Goal: Transaction & Acquisition: Purchase product/service

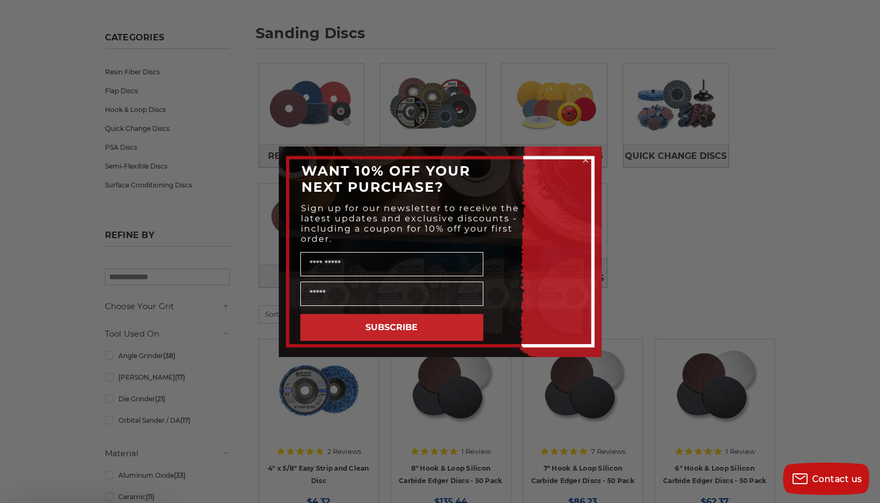
scroll to position [162, 0]
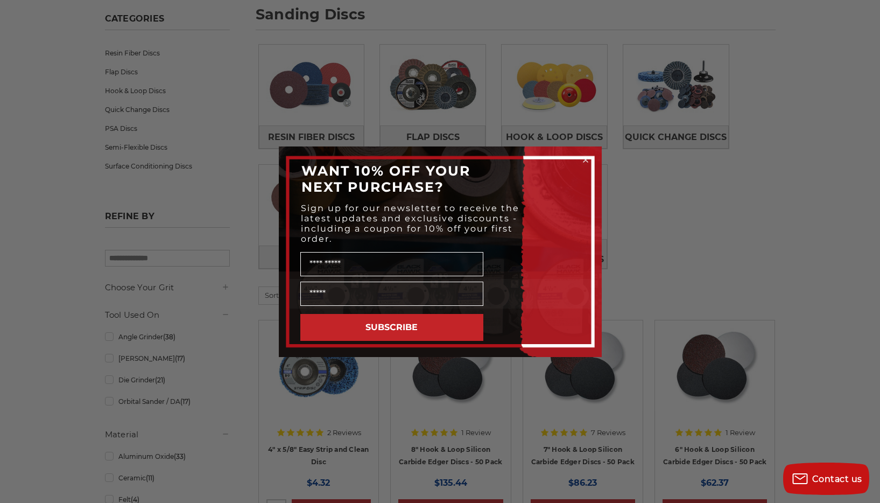
click at [585, 159] on icon "Close dialog" at bounding box center [586, 160] width 4 height 4
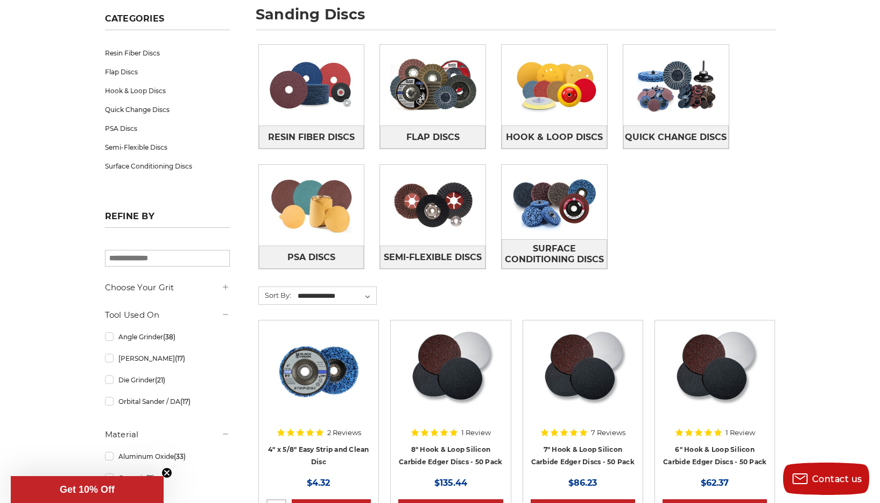
scroll to position [0, 0]
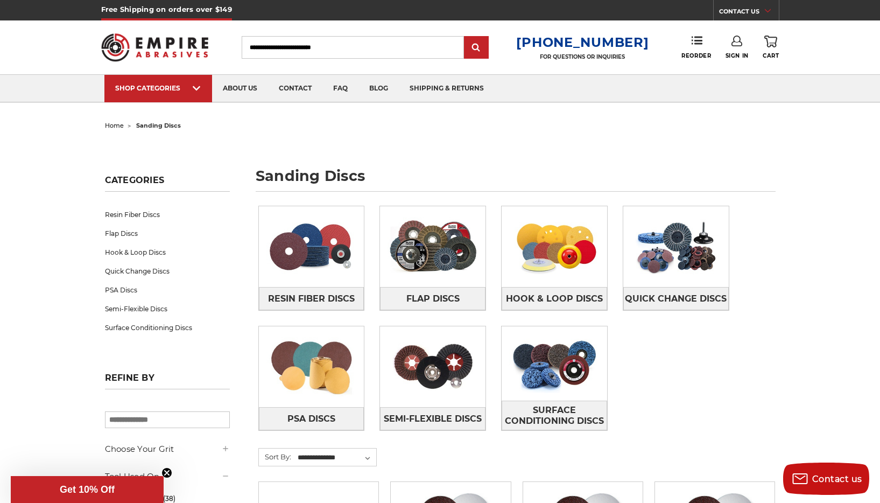
click at [267, 46] on input "Search" at bounding box center [353, 47] width 222 height 23
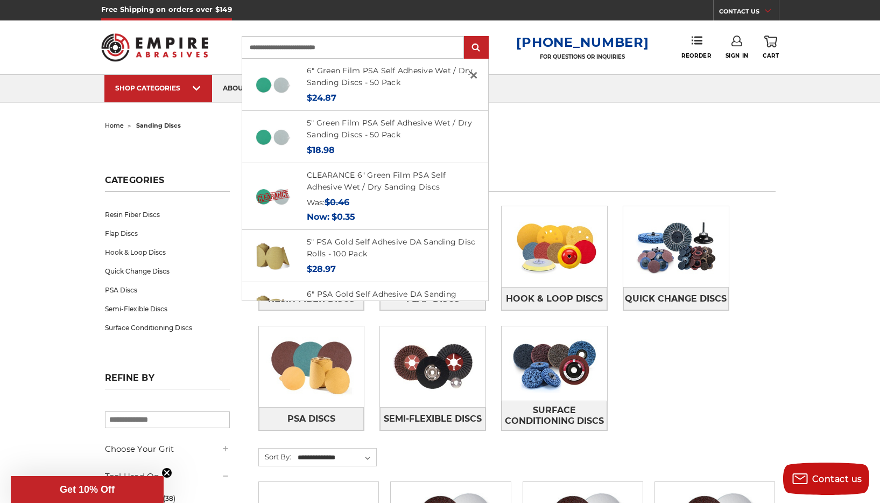
type input "**********"
click at [466, 37] on input "submit" at bounding box center [477, 48] width 22 height 22
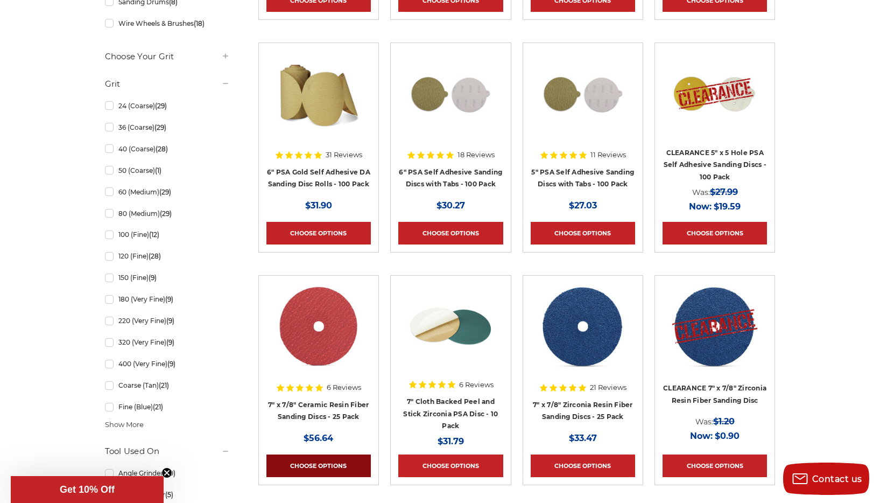
scroll to position [485, 0]
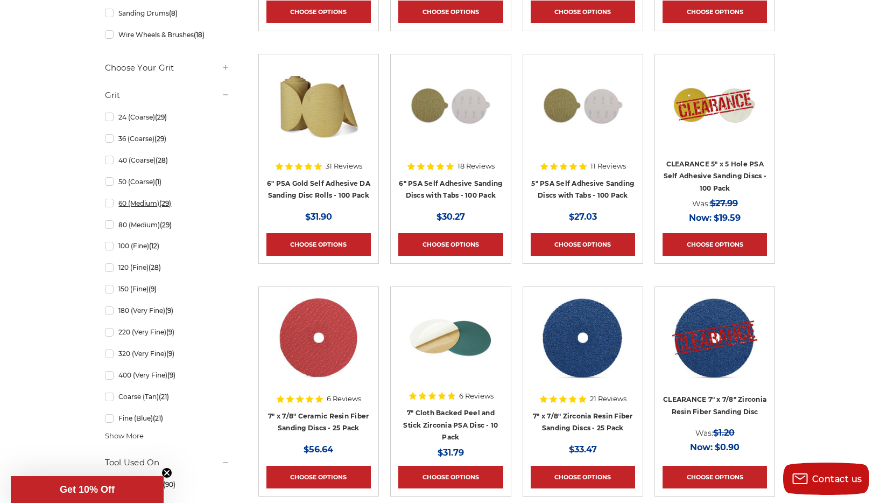
click at [110, 202] on link "60 (Medium) (29)" at bounding box center [167, 203] width 125 height 19
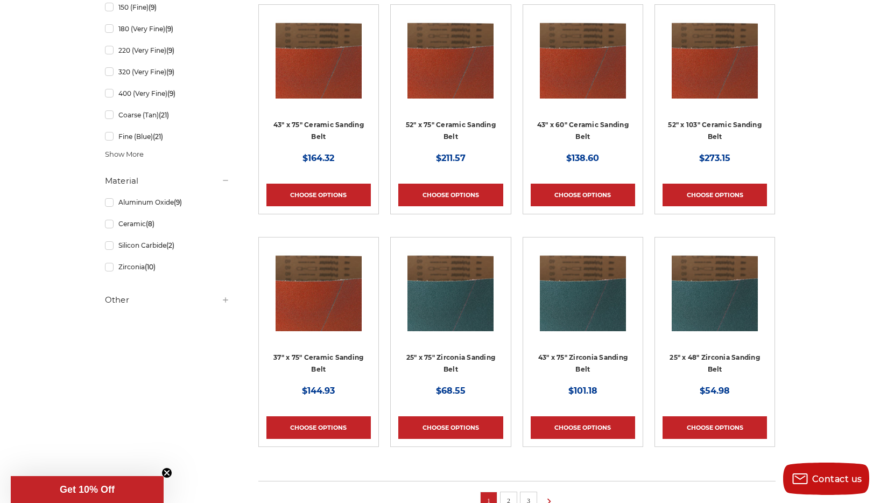
scroll to position [538, 0]
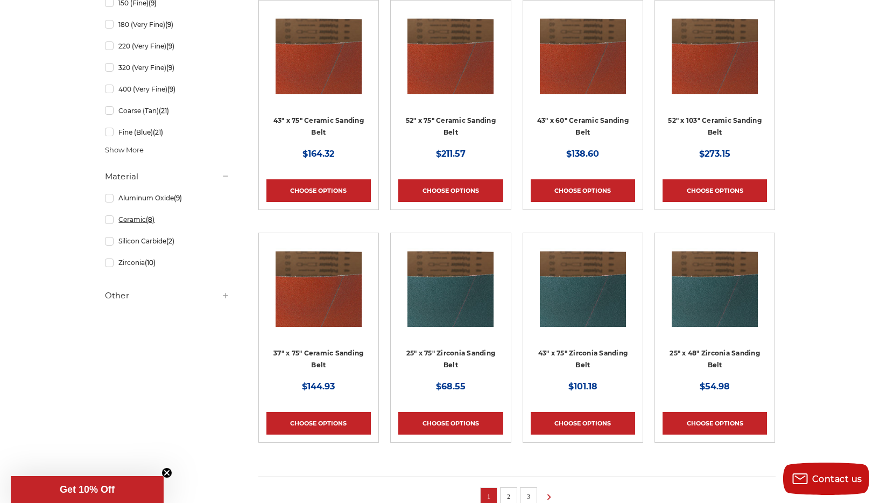
click at [108, 219] on link "Ceramic (8)" at bounding box center [167, 219] width 125 height 19
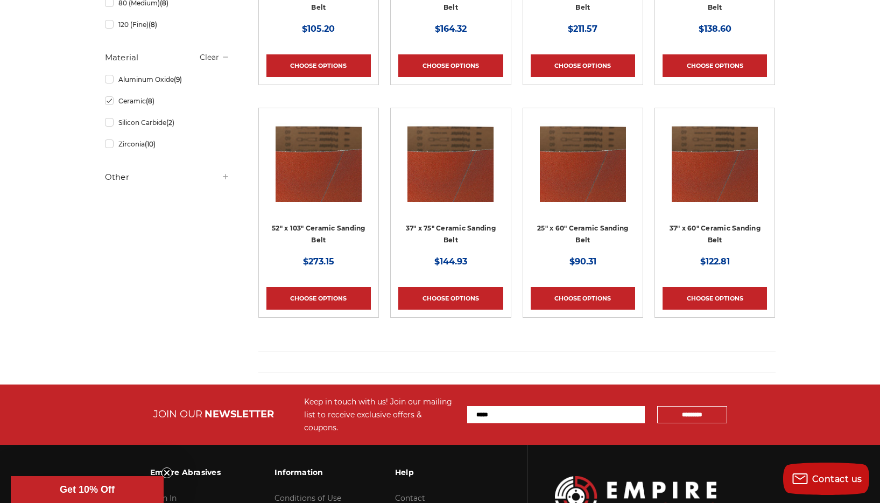
scroll to position [108, 0]
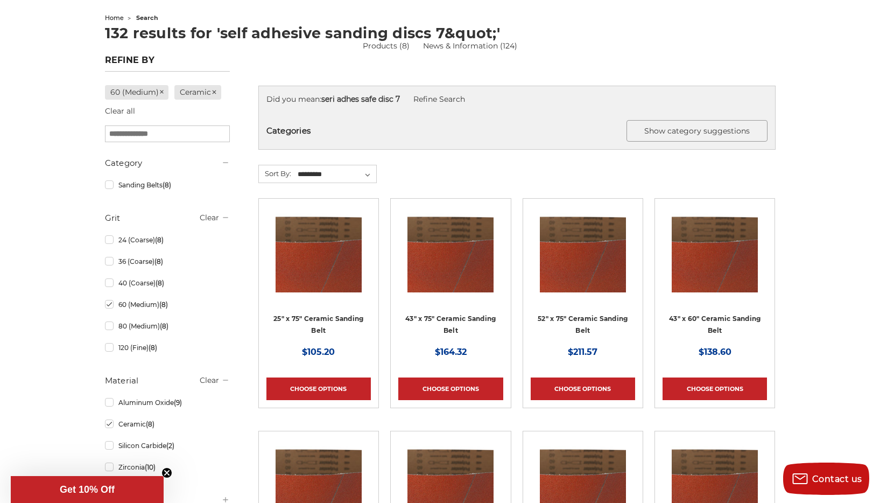
click at [652, 129] on button "Show category suggestions" at bounding box center [697, 131] width 141 height 22
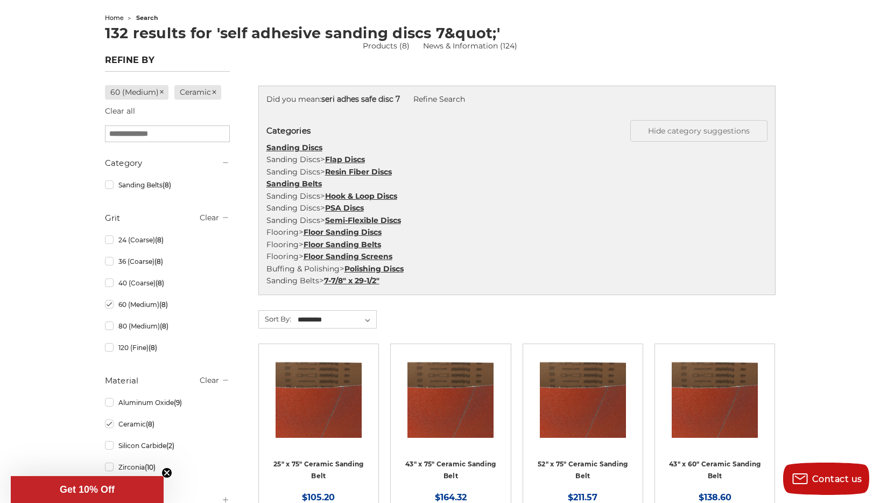
click at [359, 170] on link "Resin Fiber Discs" at bounding box center [358, 172] width 67 height 10
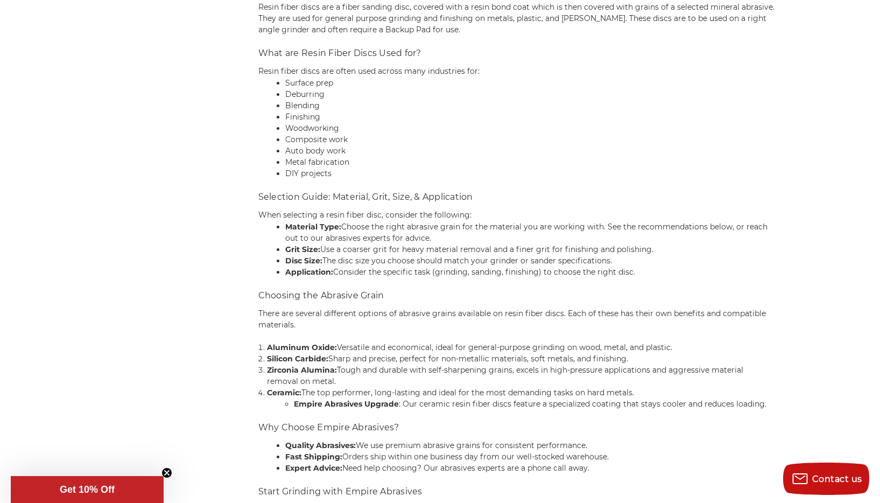
scroll to position [915, 0]
